Goal: Transaction & Acquisition: Purchase product/service

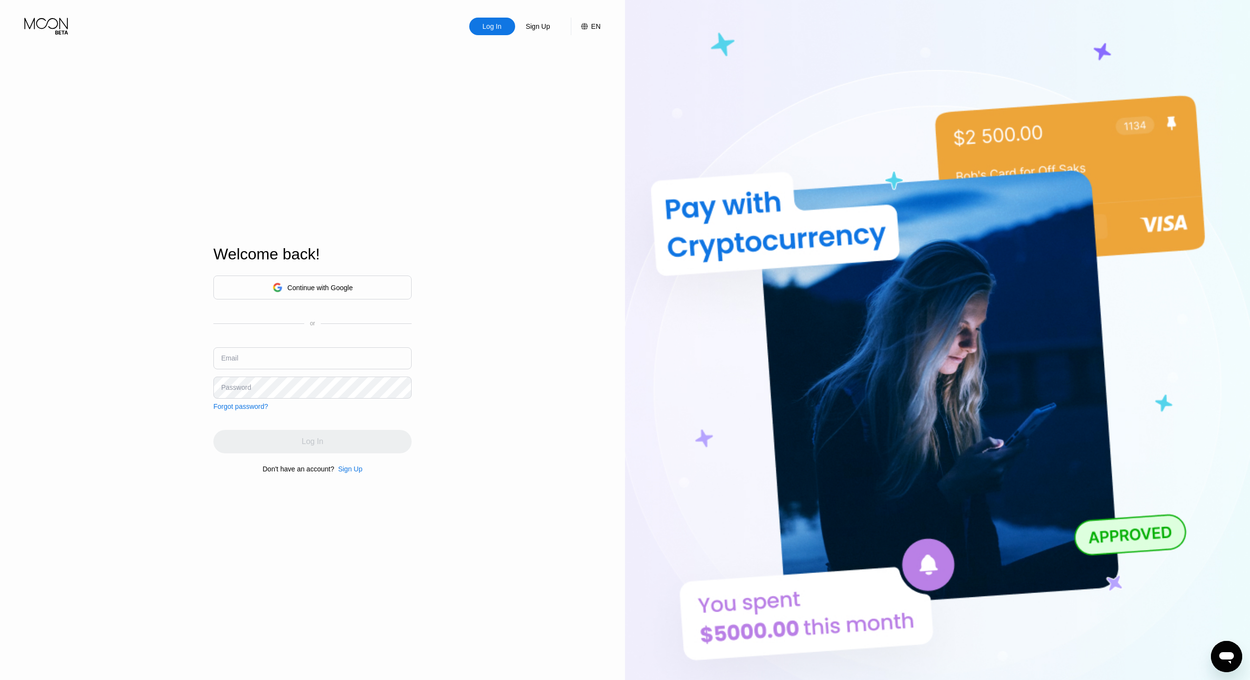
type input "306273"
click at [340, 280] on div "Continue with Google" at bounding box center [313, 287] width 81 height 15
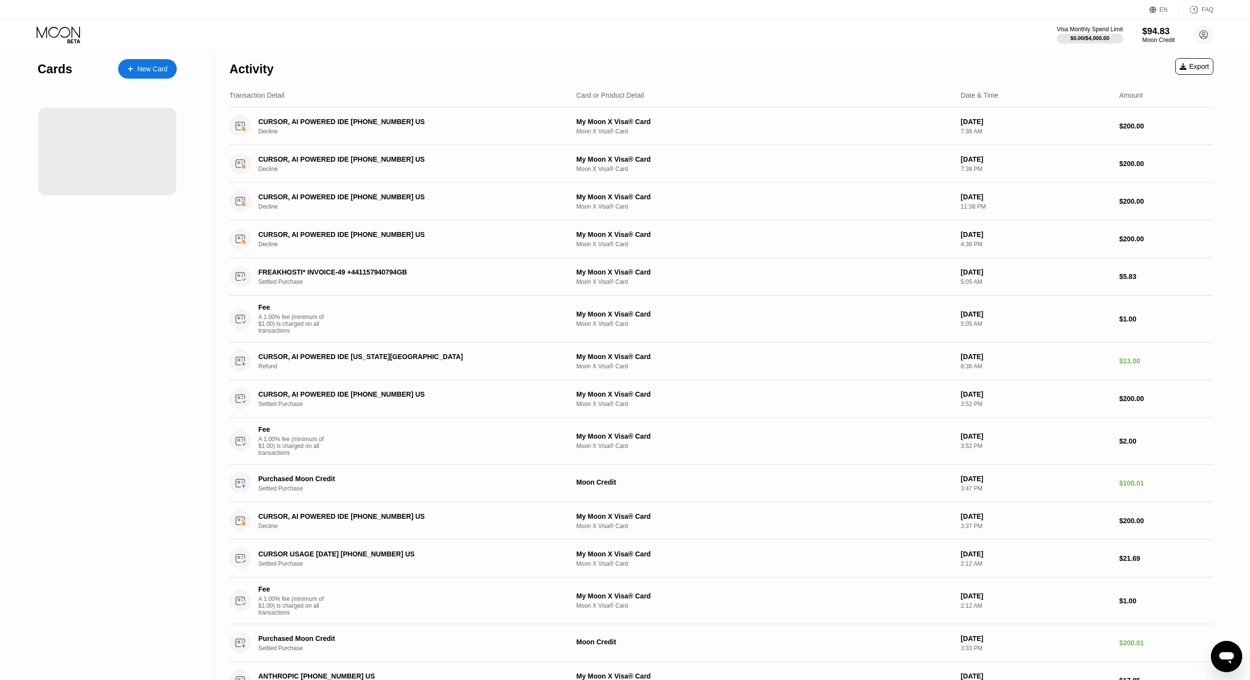
click at [1159, 29] on div "$94.83" at bounding box center [1158, 31] width 33 height 10
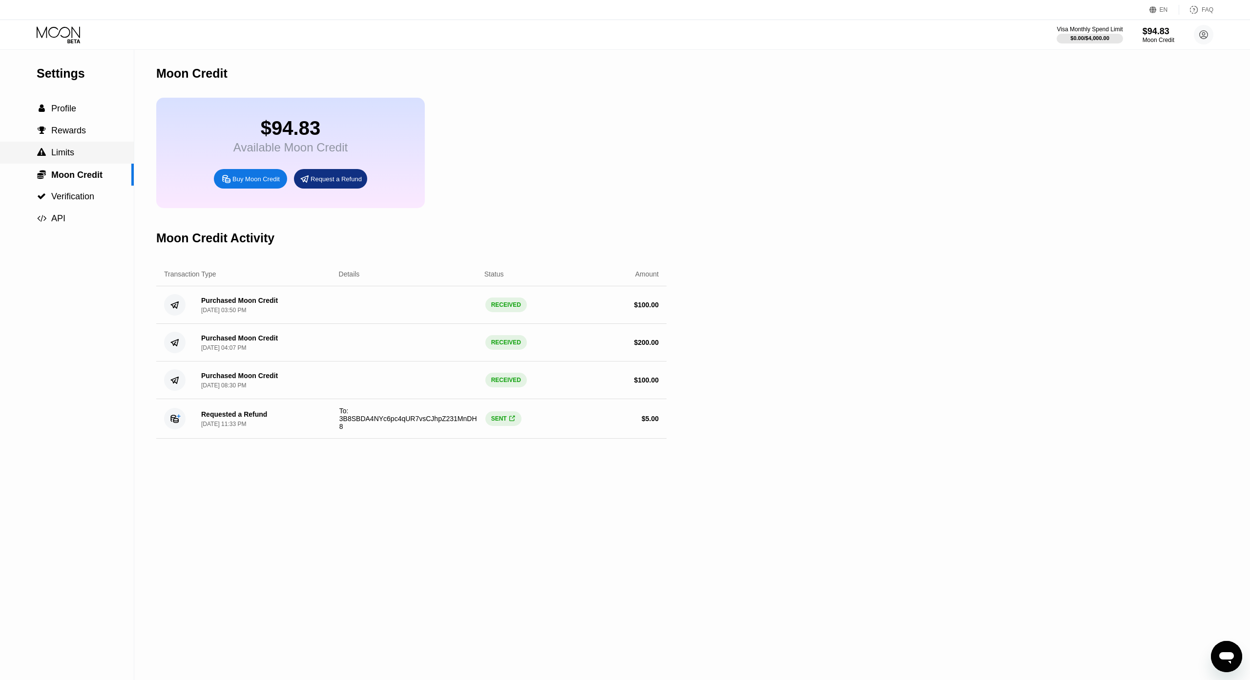
click at [56, 153] on span "Limits" at bounding box center [62, 152] width 23 height 10
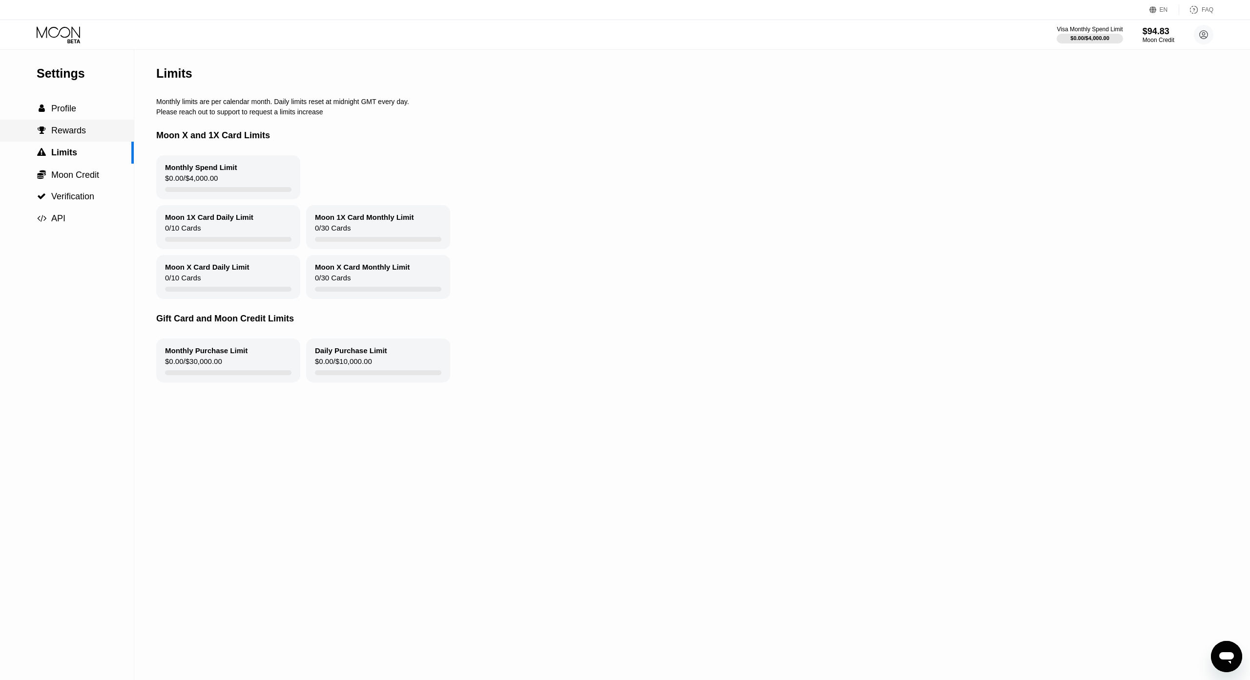
click at [84, 136] on div " Rewards" at bounding box center [67, 131] width 134 height 10
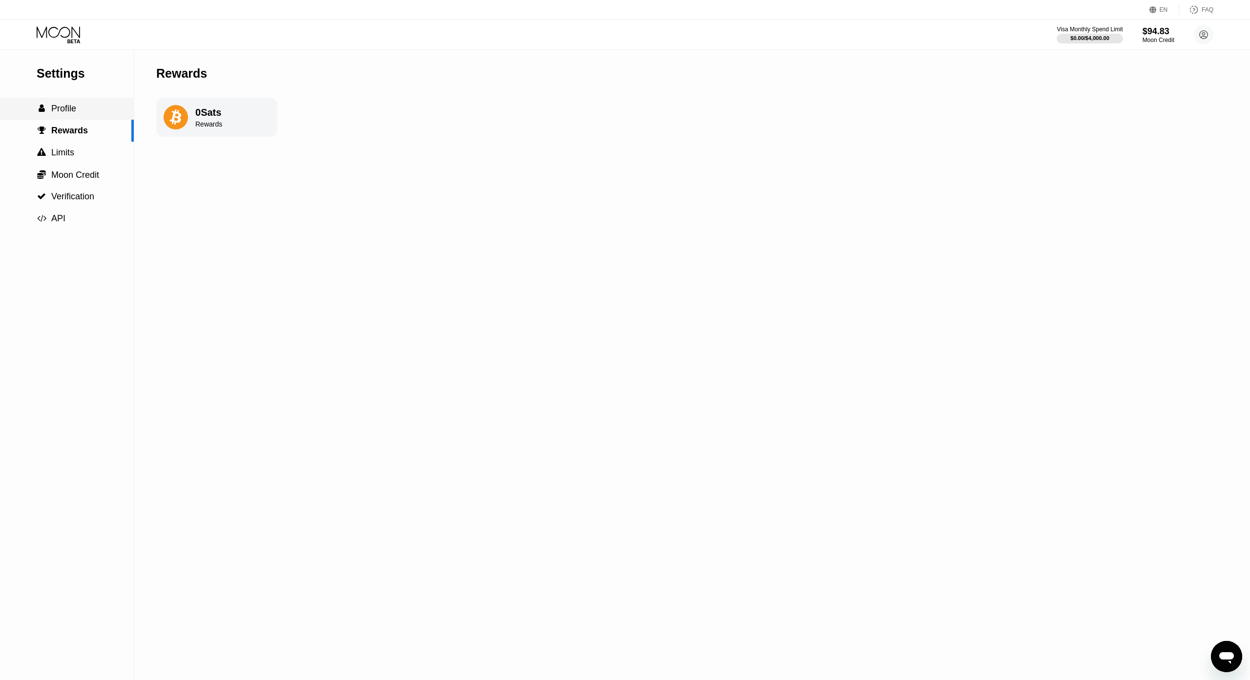
click at [81, 113] on div " Profile" at bounding box center [67, 109] width 134 height 10
click at [66, 133] on span "Rewards" at bounding box center [68, 131] width 35 height 10
click at [69, 156] on span "Limits" at bounding box center [62, 152] width 23 height 10
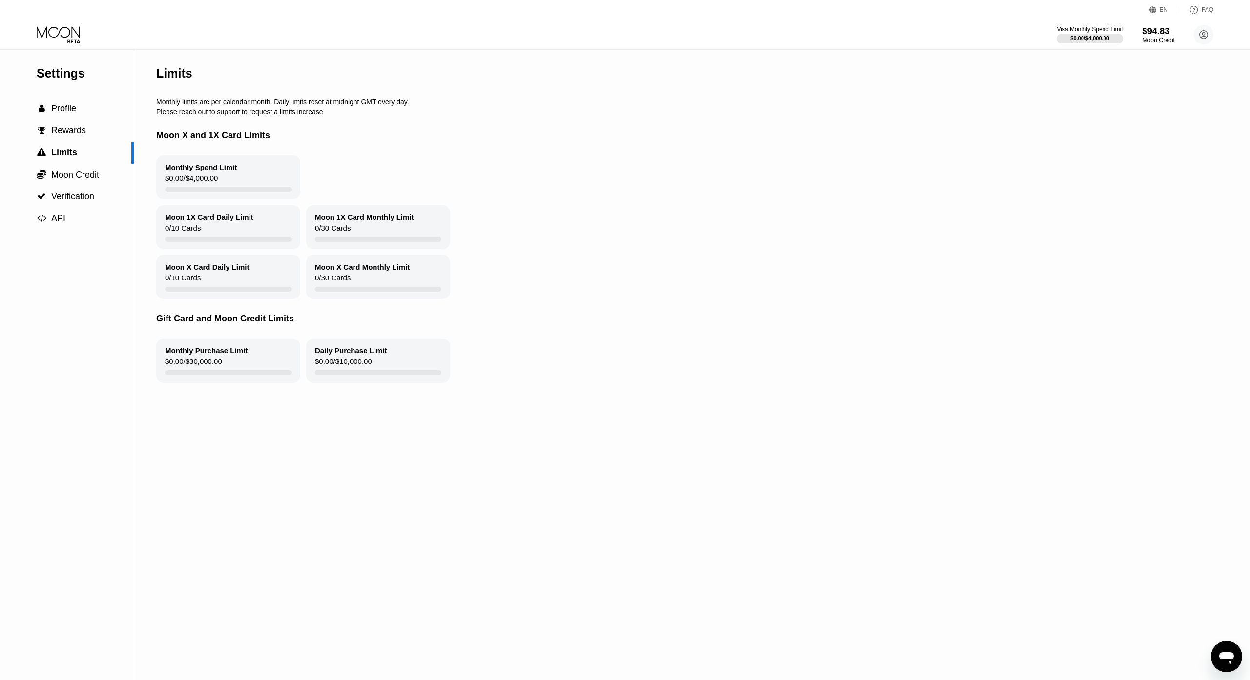
click at [1142, 35] on div "$94.83" at bounding box center [1158, 31] width 33 height 10
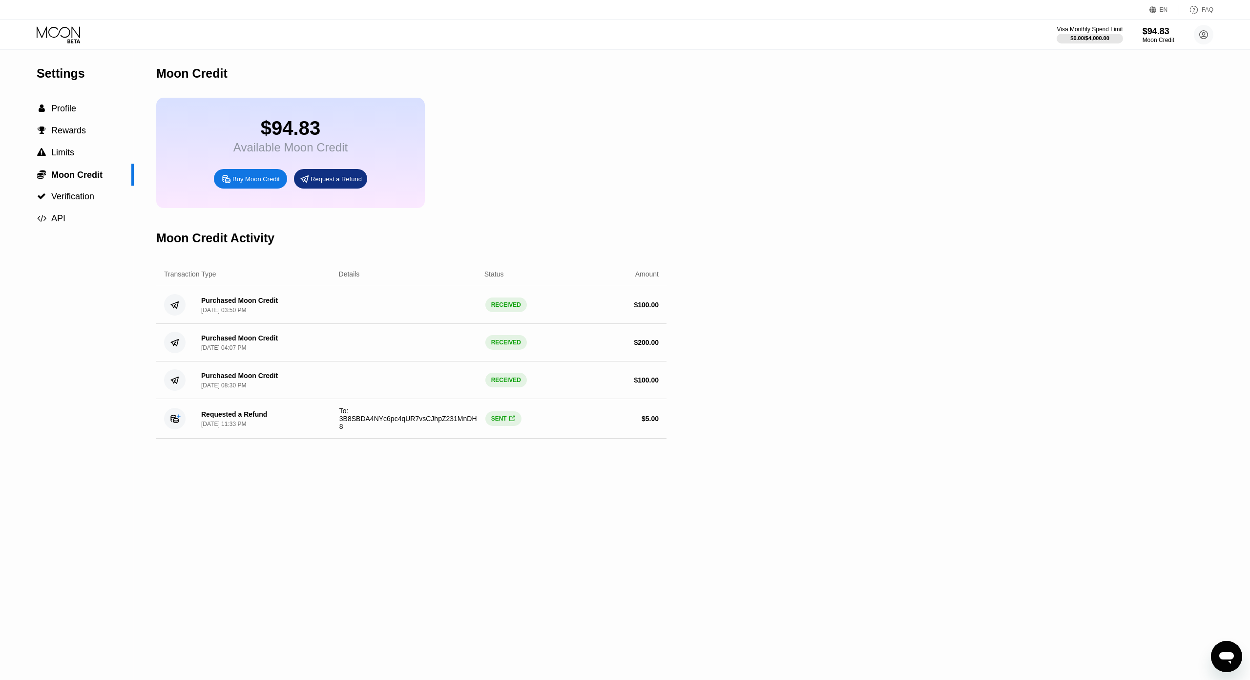
click at [268, 189] on div "Buy Moon Credit" at bounding box center [250, 179] width 73 height 20
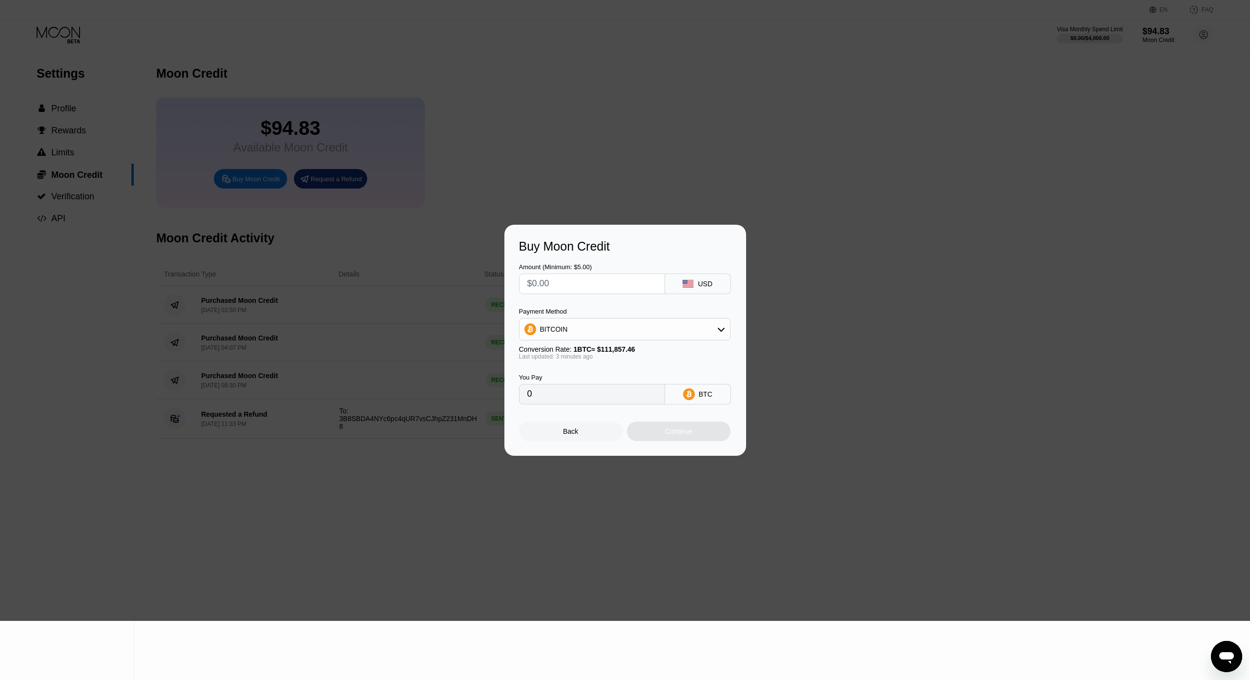
click at [687, 280] on icon at bounding box center [688, 284] width 11 height 8
click at [593, 266] on div "Amount (Minimum: $5.00) USD Payment Method BITCOIN Conversion Rate: 1 BTC ≈ $11…" at bounding box center [625, 328] width 212 height 151
click at [594, 274] on input "text" at bounding box center [591, 284] width 129 height 20
type input "$1"
type input "0.00000894"
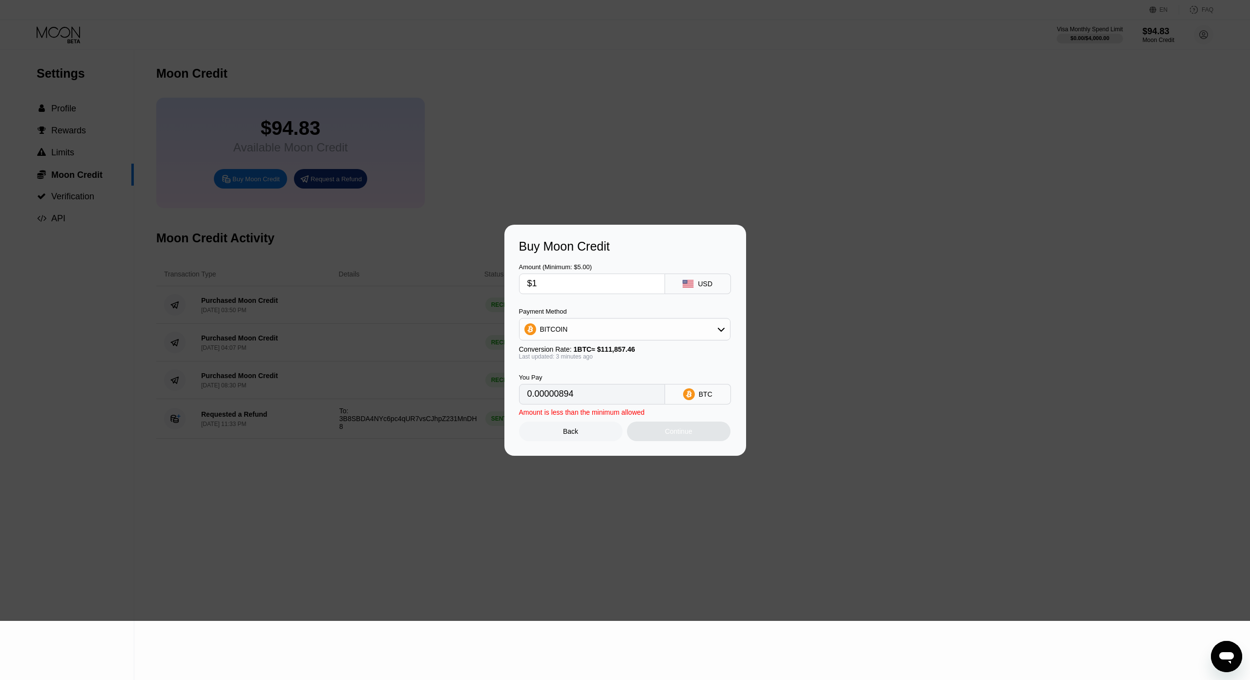
type input "$11"
type input "0.00009834"
type input "$110"
type input "0.00098340"
type input "$110"
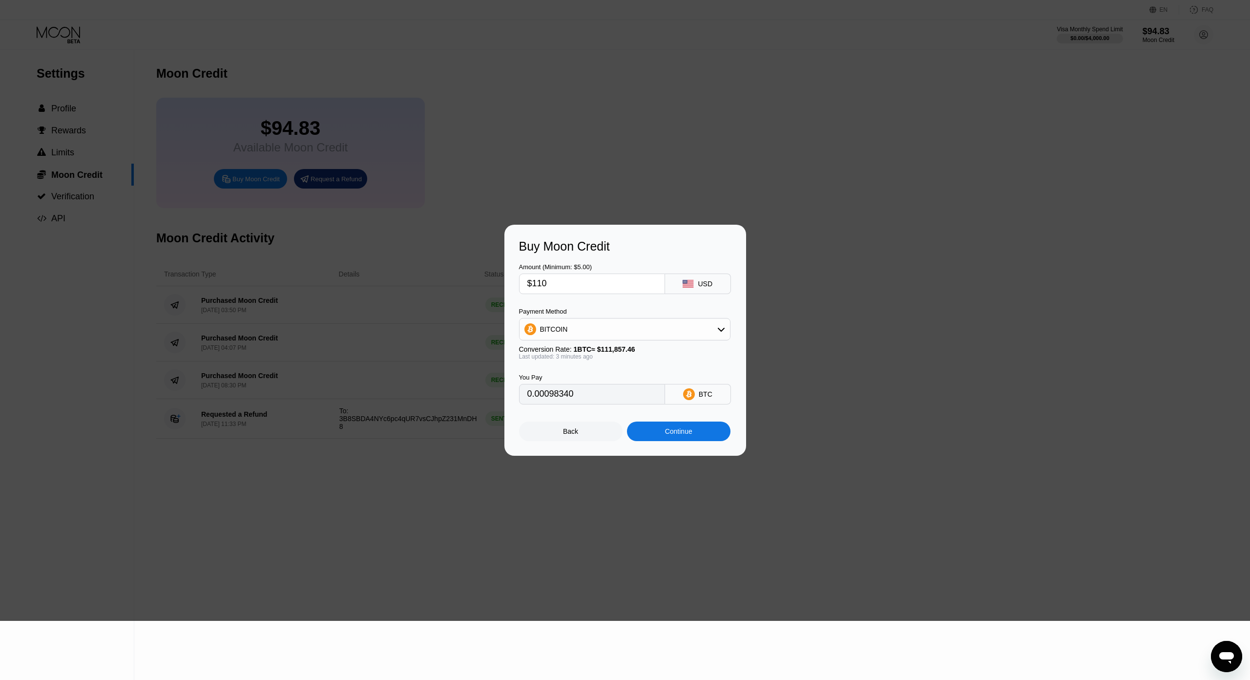
click at [574, 319] on div "BITCOIN" at bounding box center [625, 329] width 210 height 20
click at [570, 374] on span "USDT on TRON" at bounding box center [567, 378] width 49 height 8
type input "111.11"
click at [615, 253] on div "Amount (Minimum: $5.00) $110 USD" at bounding box center [625, 273] width 212 height 41
click at [567, 384] on input "111.11" at bounding box center [591, 394] width 129 height 20
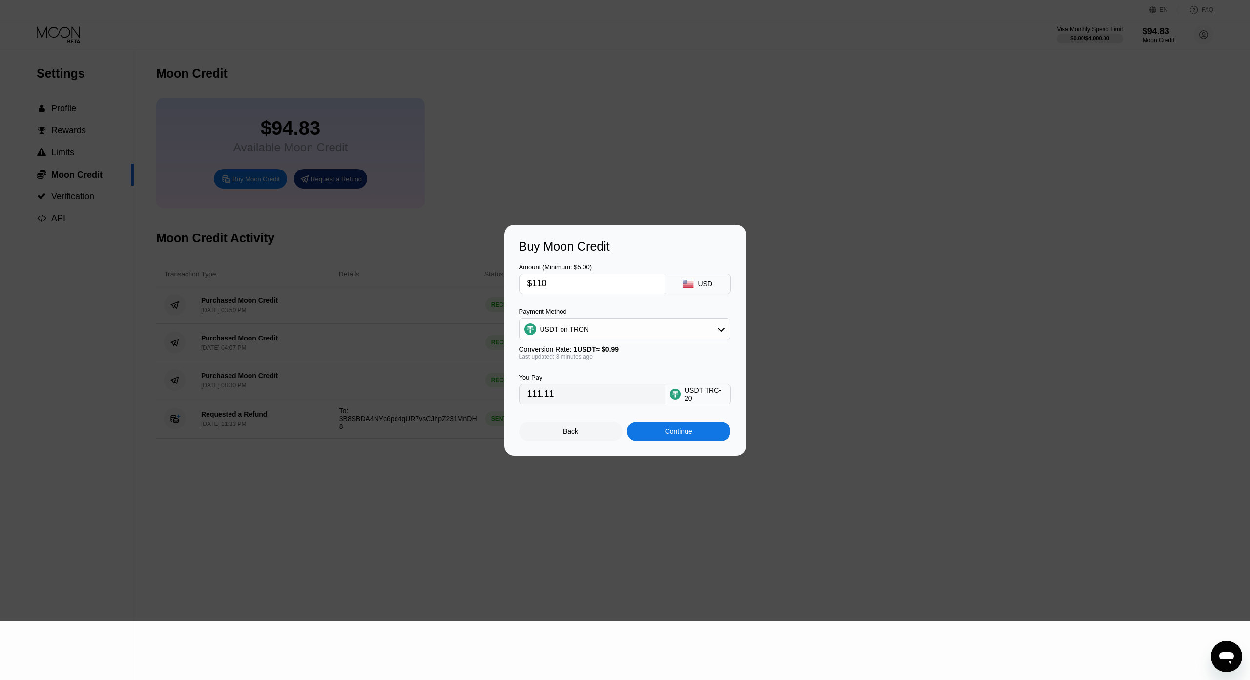
click at [683, 427] on div "Continue" at bounding box center [678, 431] width 27 height 8
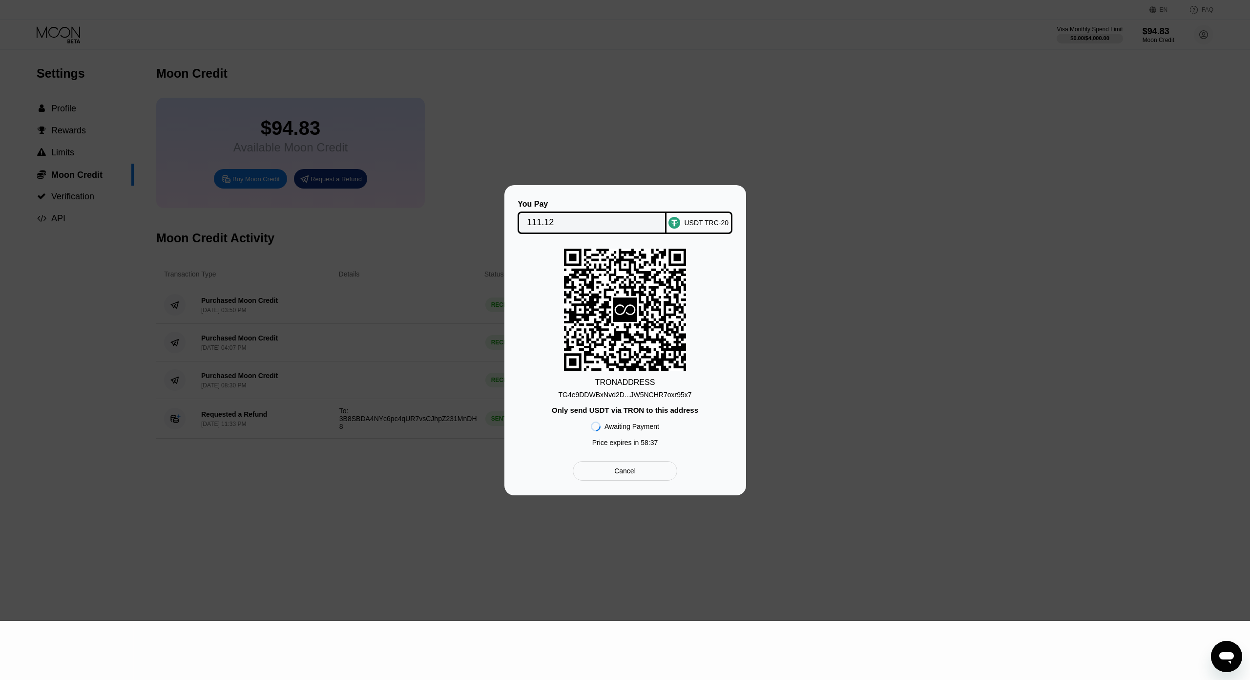
click at [634, 391] on div "TG4e9DDWBxNvd2D...JW5NCHR7oxr95x7" at bounding box center [624, 395] width 133 height 8
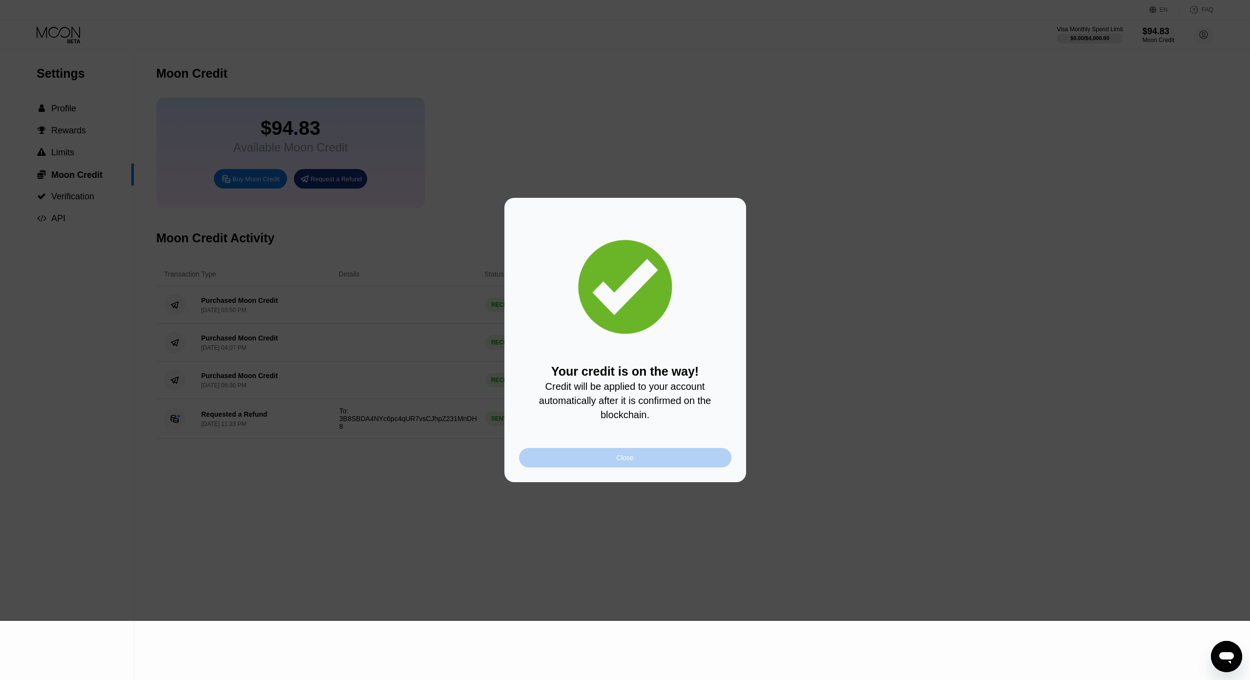
click at [664, 448] on div "Close" at bounding box center [625, 458] width 212 height 20
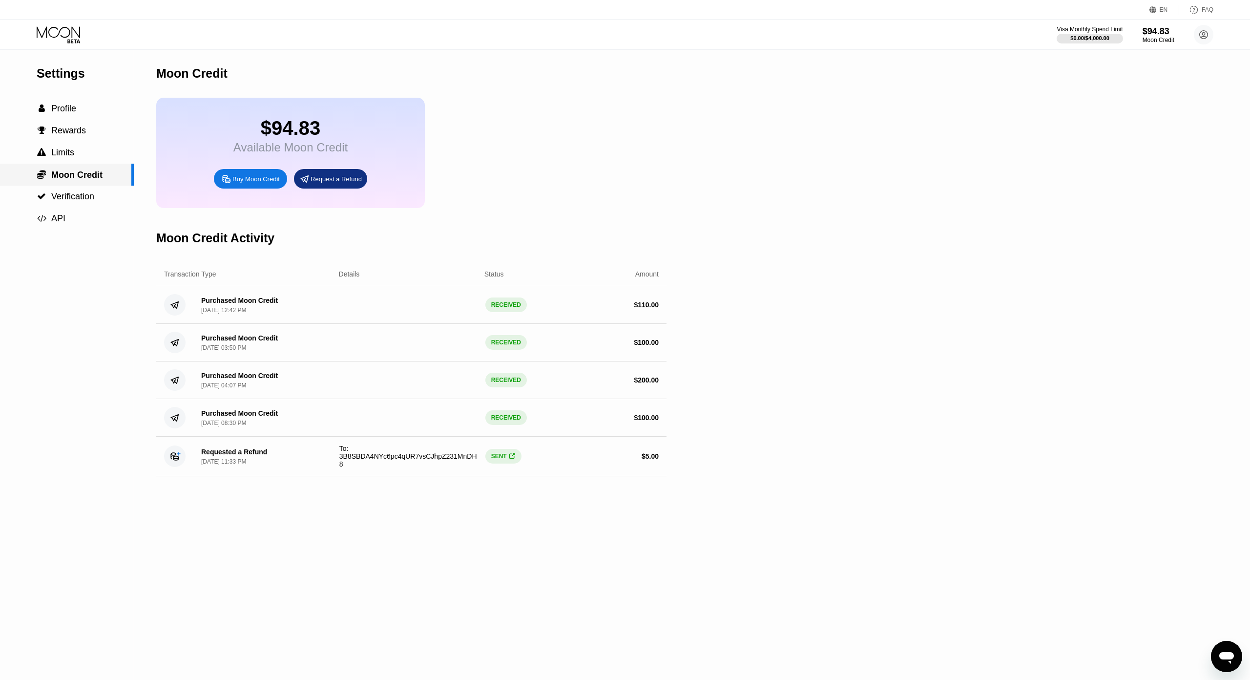
click at [84, 175] on span "Moon Credit" at bounding box center [76, 175] width 51 height 10
click at [68, 26] on icon at bounding box center [59, 34] width 45 height 17
